Goal: Communication & Community: Answer question/provide support

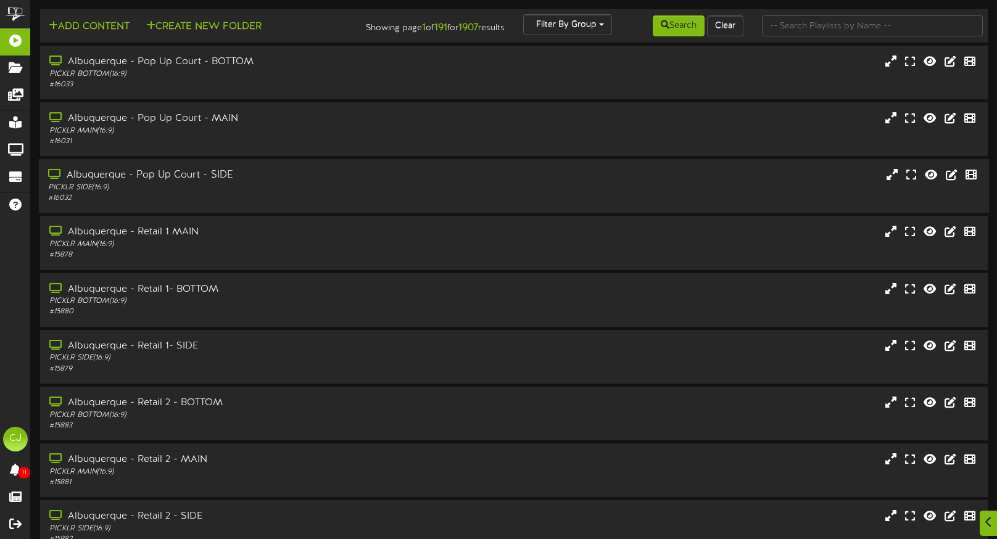
scroll to position [1, 0]
click at [985, 518] on icon at bounding box center [989, 522] width 8 height 14
click at [964, 514] on img "Open Intercom Messenger" at bounding box center [970, 512] width 16 height 16
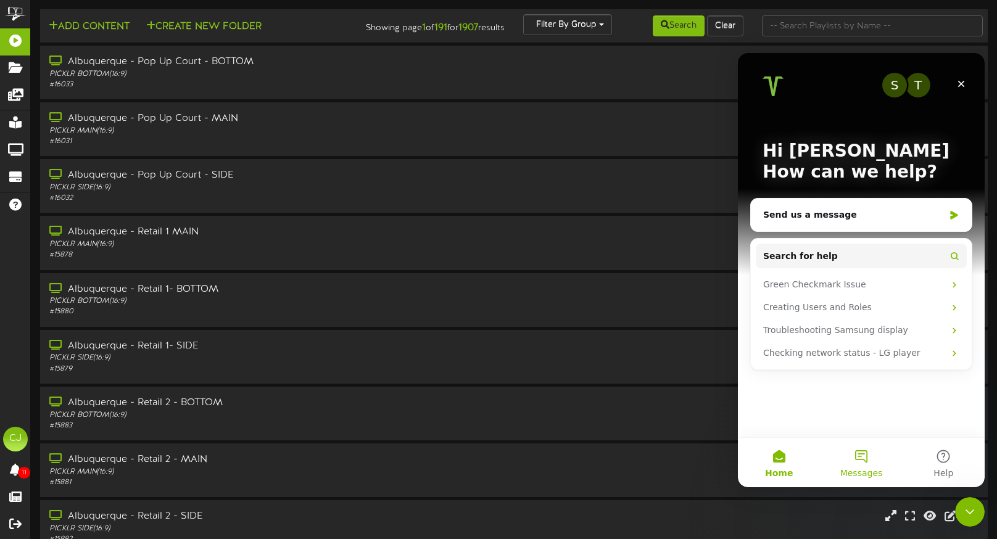
click at [858, 461] on button "Messages" at bounding box center [861, 462] width 82 height 49
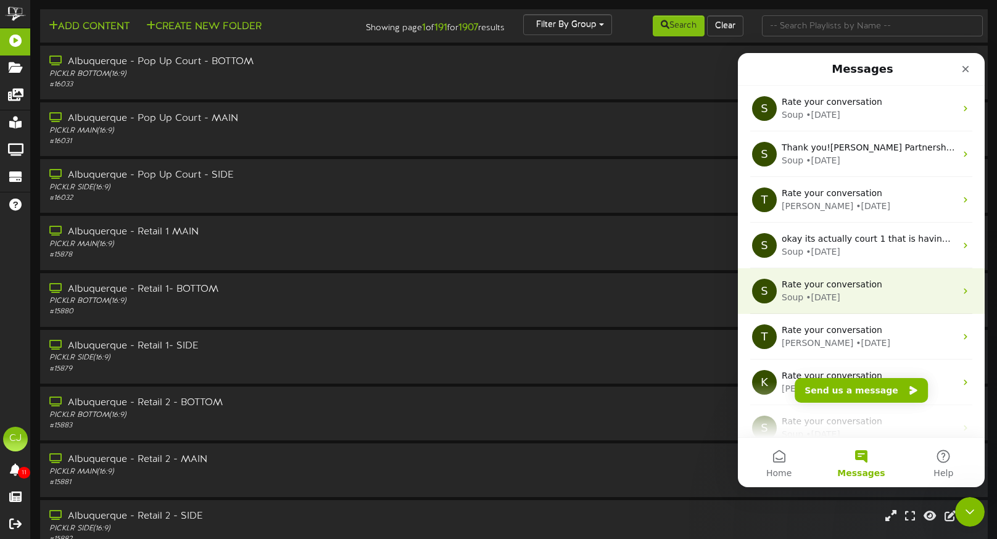
scroll to position [123, 0]
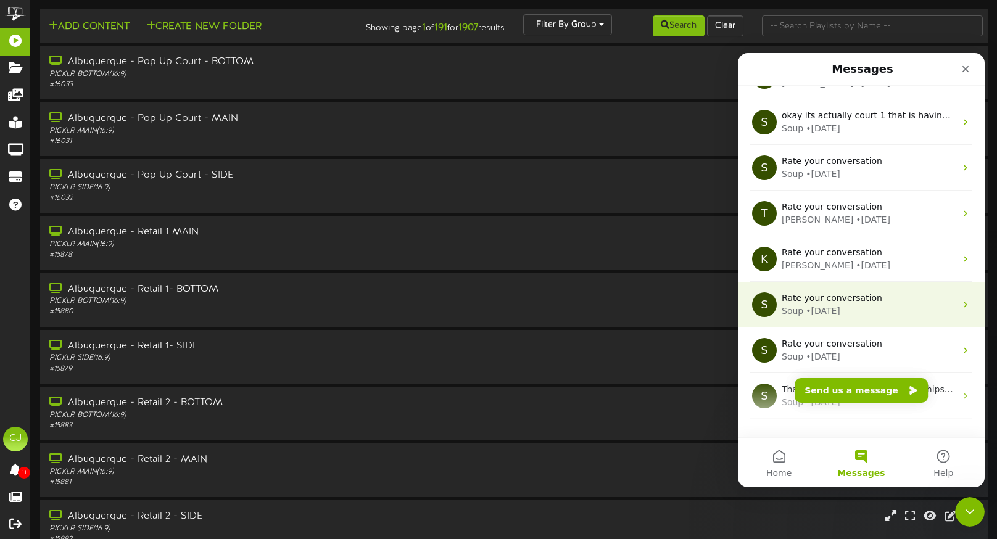
click at [897, 301] on div "Rate your conversation" at bounding box center [869, 298] width 174 height 13
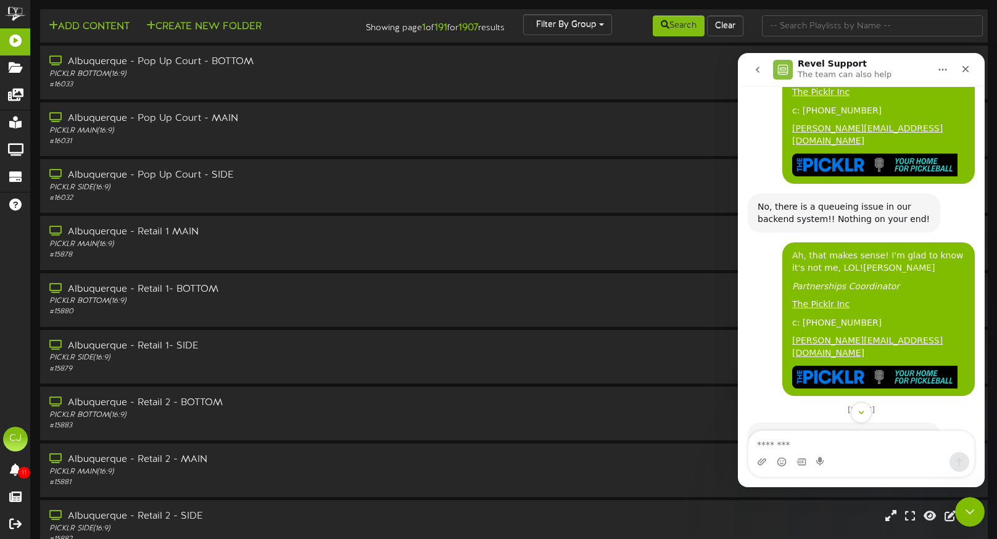
scroll to position [800, 0]
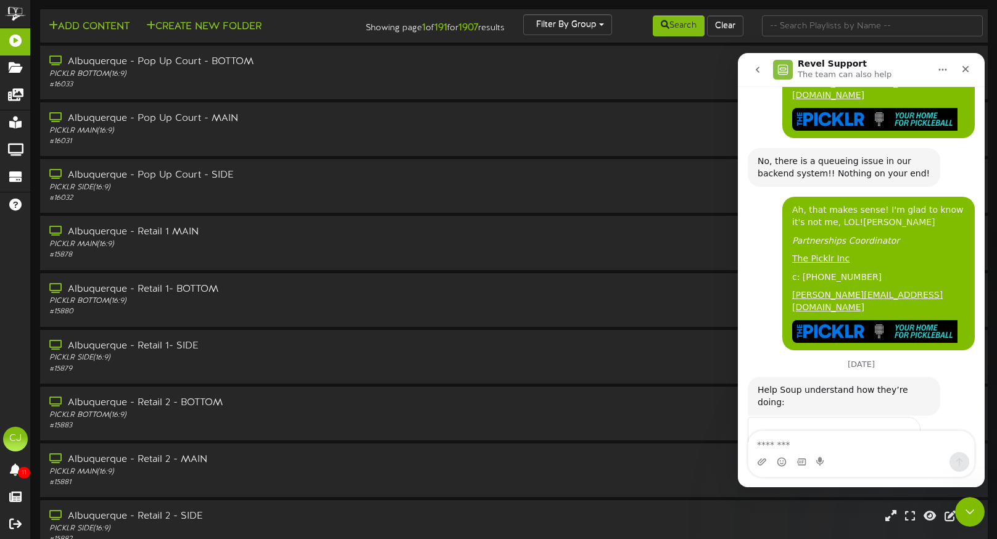
click at [758, 72] on icon "go back" at bounding box center [758, 70] width 10 height 10
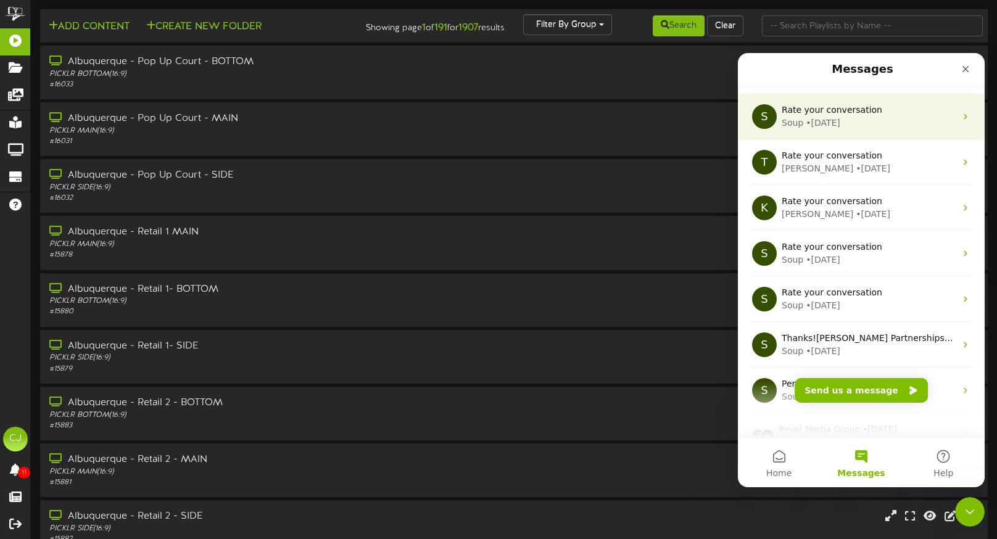
scroll to position [181, 0]
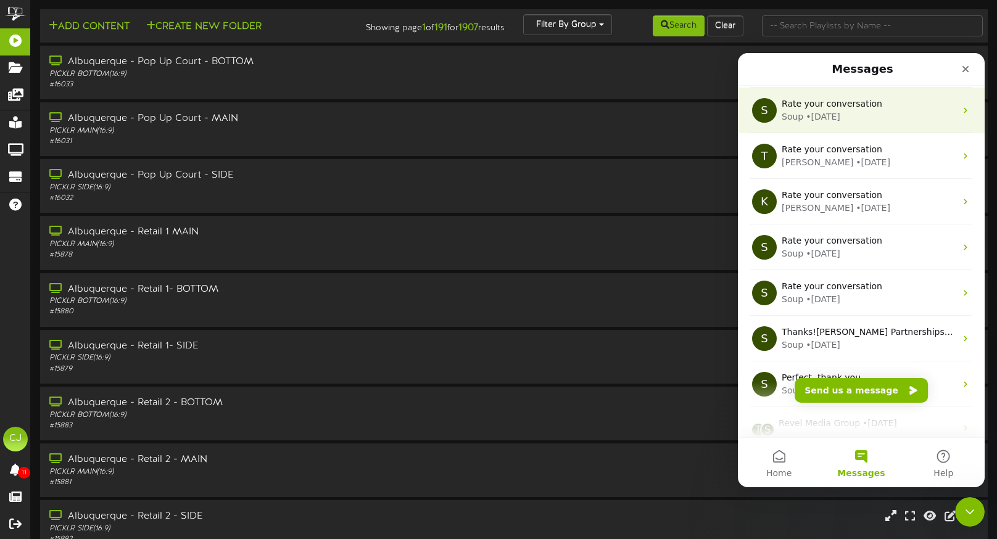
click at [905, 288] on div "Rate your conversation" at bounding box center [869, 286] width 174 height 13
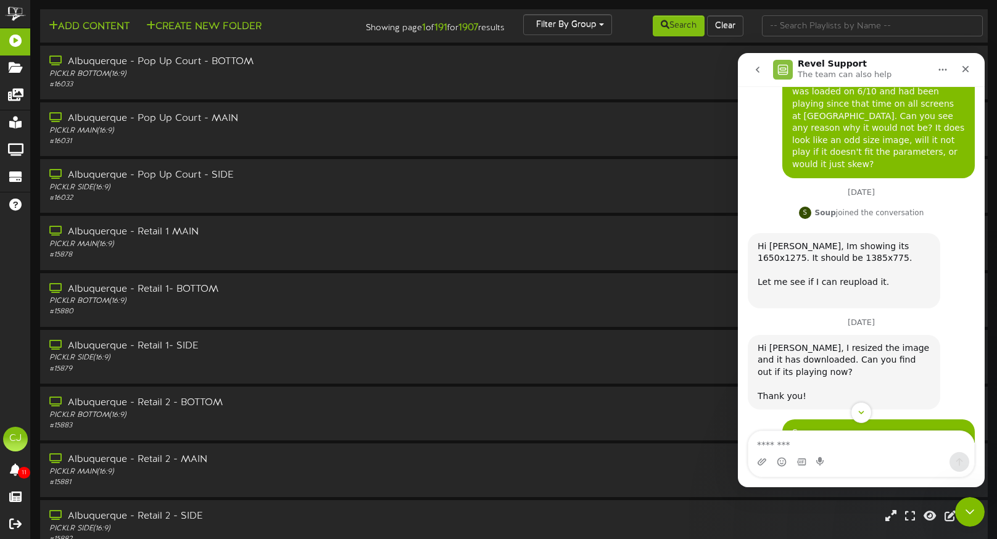
scroll to position [131, 0]
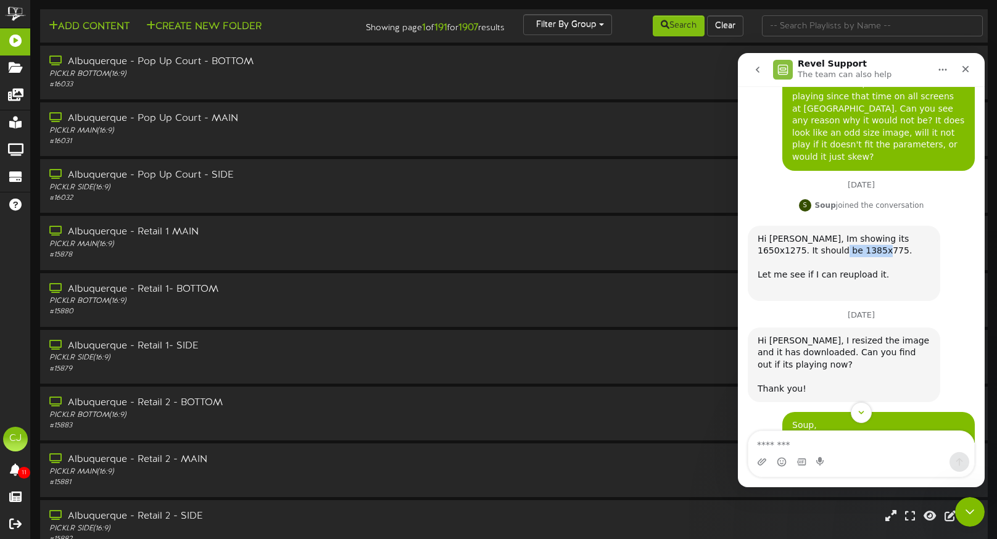
drag, startPoint x: 800, startPoint y: 226, endPoint x: 842, endPoint y: 226, distance: 42.0
click at [842, 233] on div "Hi [PERSON_NAME], Im showing its 1650x1275. It should be 1385x775. Let me see i…" at bounding box center [844, 263] width 173 height 60
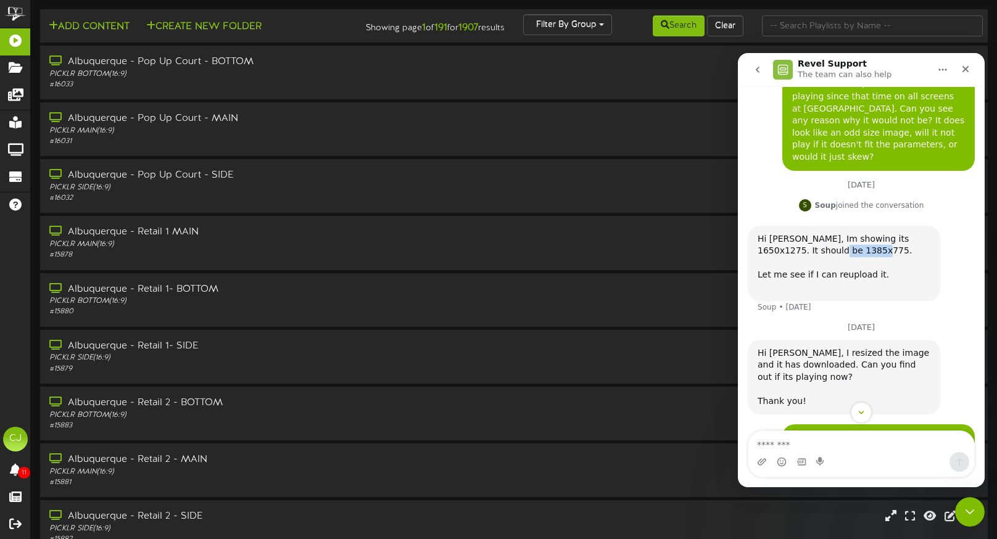
click at [835, 233] on div "Hi [PERSON_NAME], Im showing its 1650x1275. It should be 1385x775. Let me see i…" at bounding box center [844, 263] width 173 height 60
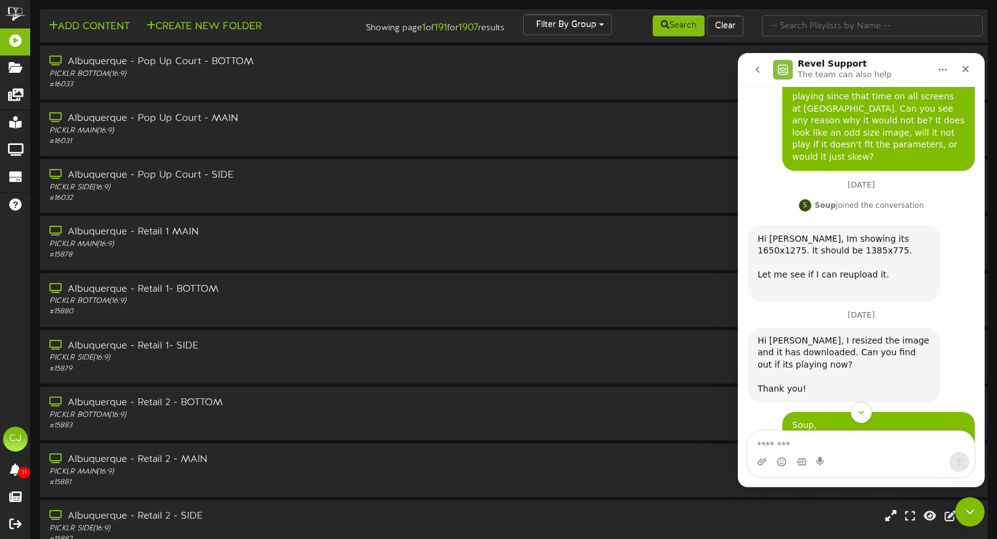
drag, startPoint x: 801, startPoint y: 228, endPoint x: 812, endPoint y: 228, distance: 11.1
click at [837, 233] on div "Hi [PERSON_NAME], Im showing its 1650x1275. It should be 1385x775. Let me see i…" at bounding box center [844, 263] width 173 height 60
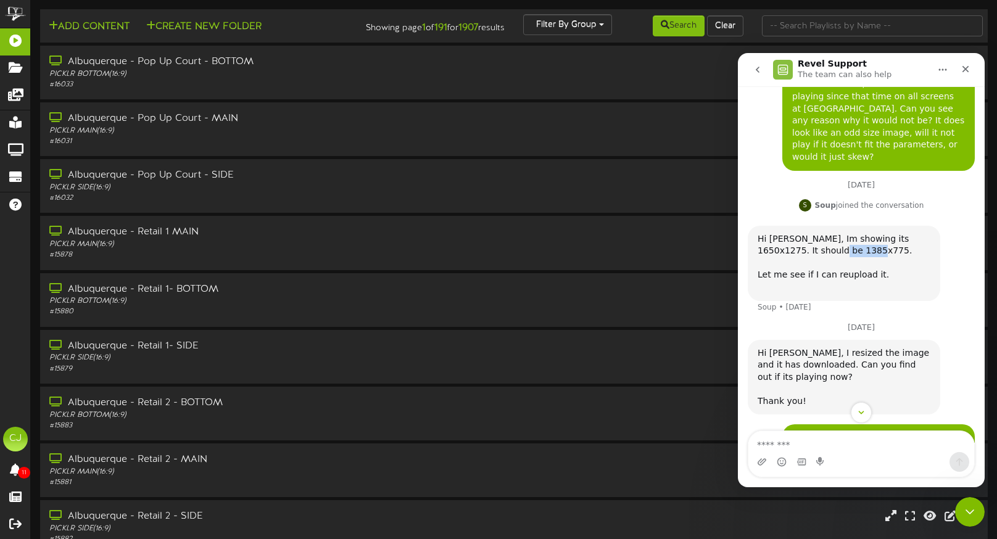
drag, startPoint x: 800, startPoint y: 226, endPoint x: 846, endPoint y: 238, distance: 47.7
click at [837, 233] on div "Hi [PERSON_NAME], Im showing its 1650x1275. It should be 1385x775. Let me see i…" at bounding box center [844, 263] width 173 height 60
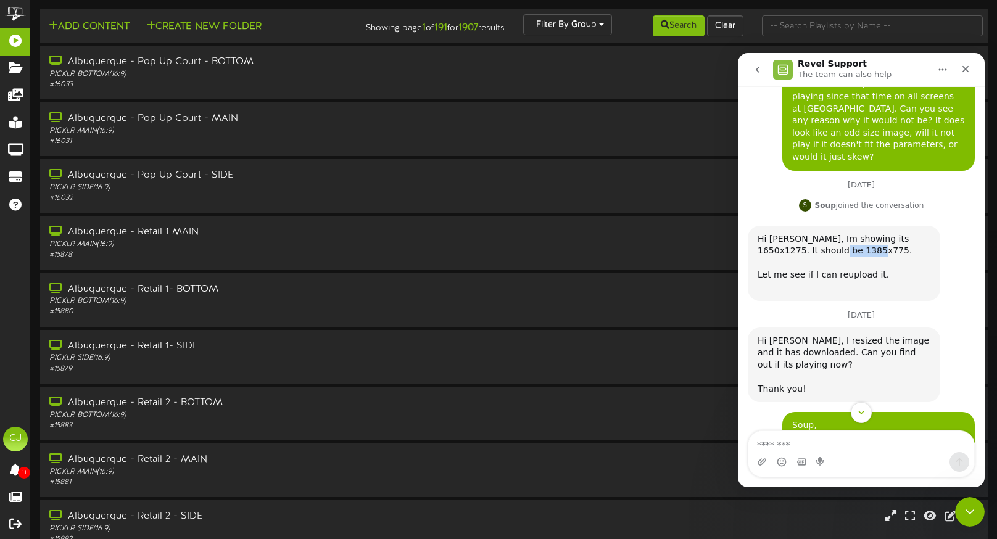
copy div "1385x775"
